Goal: Task Accomplishment & Management: Complete application form

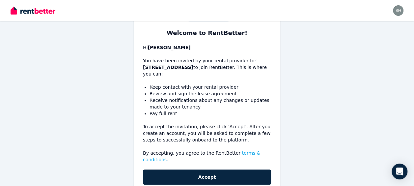
scroll to position [67, 0]
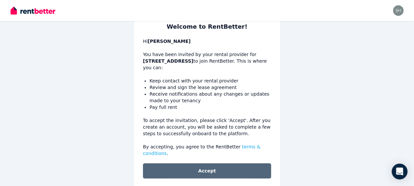
click at [214, 163] on button "Accept" at bounding box center [207, 170] width 128 height 15
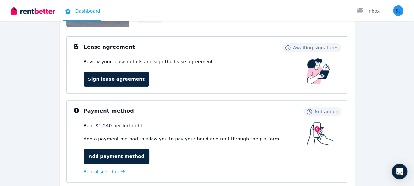
scroll to position [88, 0]
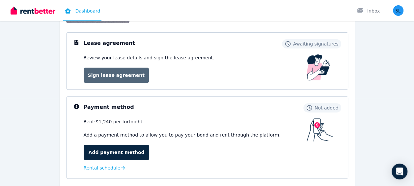
click at [115, 80] on link "Sign lease agreement" at bounding box center [116, 74] width 65 height 15
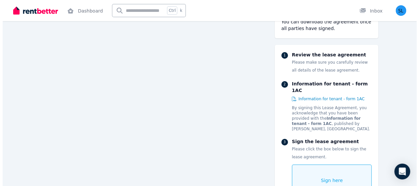
scroll to position [3612, 0]
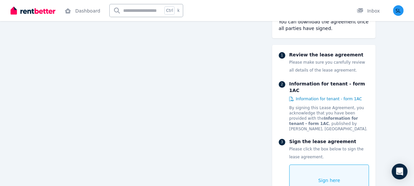
click at [349, 164] on div "Sign here" at bounding box center [329, 180] width 80 height 32
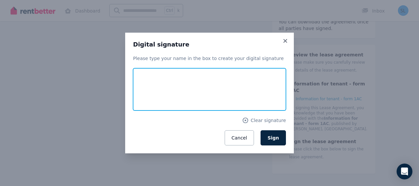
click at [159, 85] on input "text" at bounding box center [209, 89] width 153 height 42
type input "**********"
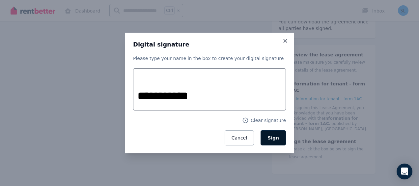
click at [272, 140] on span "Sign" at bounding box center [273, 137] width 12 height 5
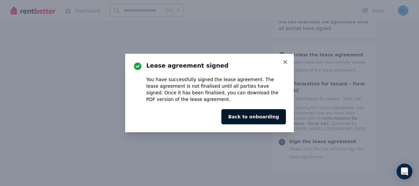
click at [255, 115] on button "Back to onboarding" at bounding box center [253, 116] width 65 height 15
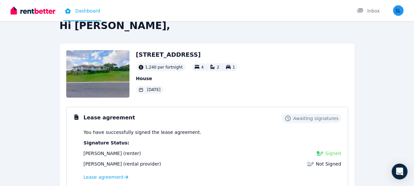
scroll to position [26, 0]
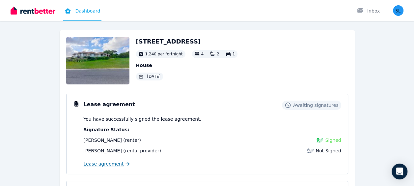
click at [113, 164] on span "Lease agreement" at bounding box center [104, 163] width 40 height 7
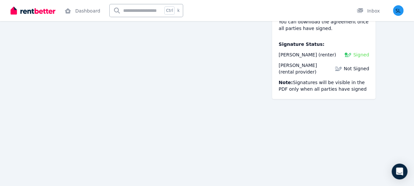
scroll to position [1706, 0]
